Goal: Task Accomplishment & Management: Use online tool/utility

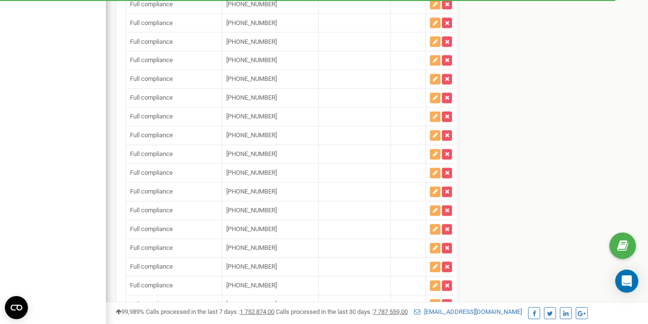
type input "+"
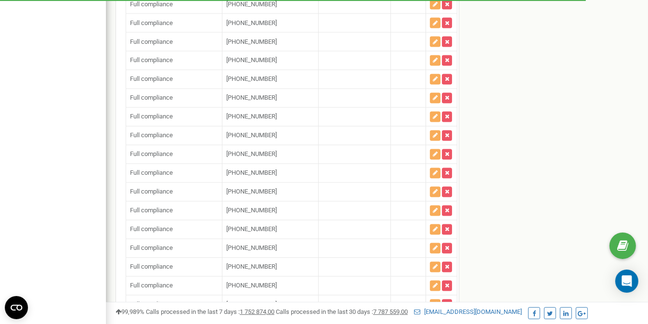
paste input "13235586475"
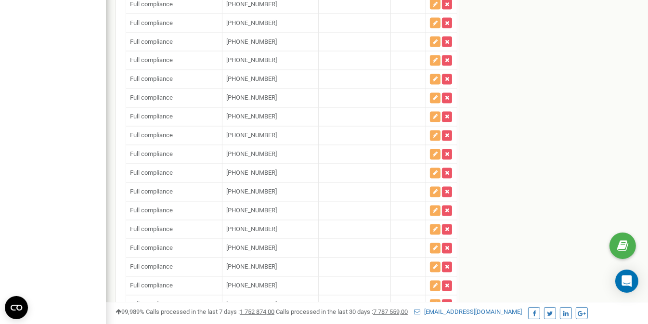
type input "[PHONE_NUMBER]"
paste input "18482088242"
type input "[PHONE_NUMBER]"
